Goal: Navigation & Orientation: Find specific page/section

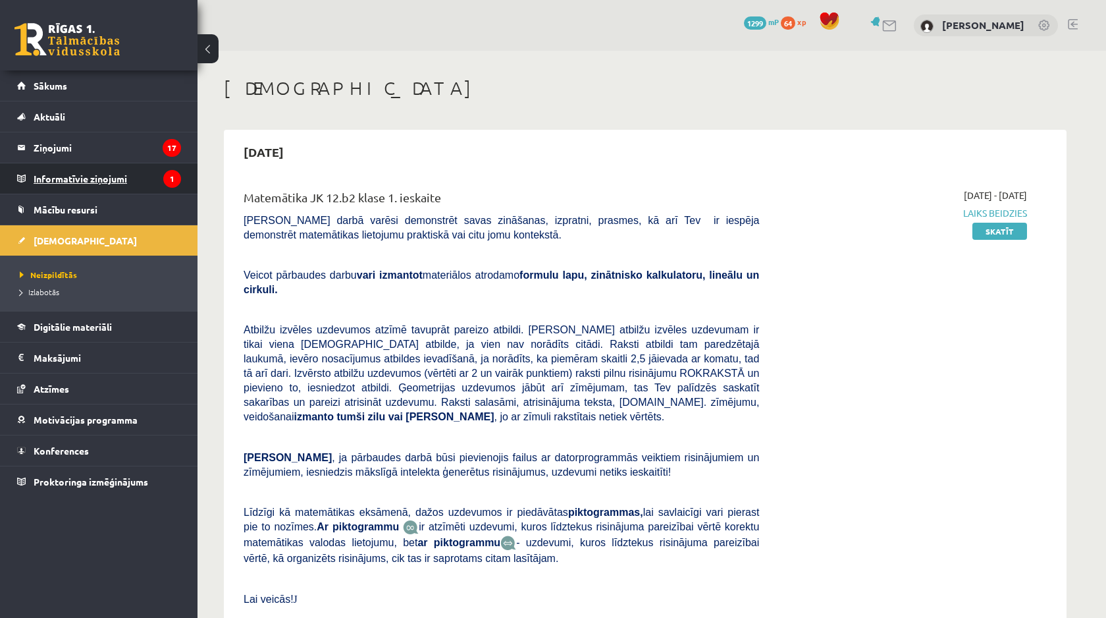
click at [88, 187] on legend "Informatīvie ziņojumi 1" at bounding box center [107, 178] width 147 height 30
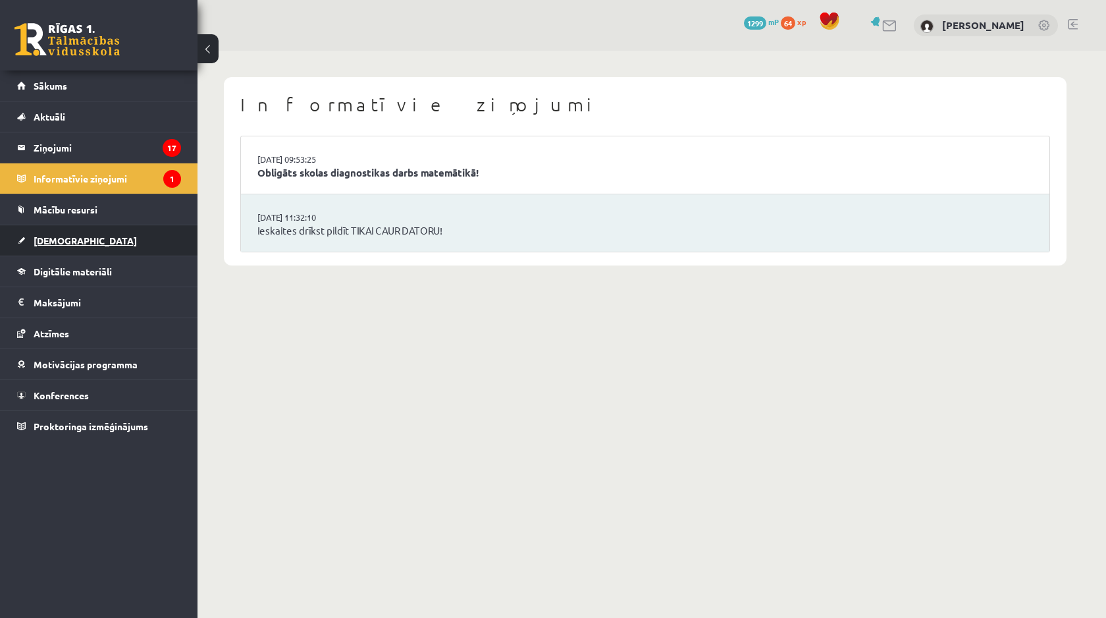
click at [77, 238] on link "[DEMOGRAPHIC_DATA]" at bounding box center [99, 240] width 164 height 30
